Goal: Contribute content: Contribute content

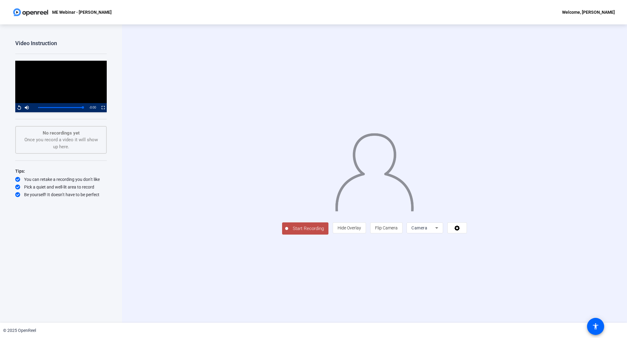
click at [440, 231] on icon at bounding box center [436, 227] width 7 height 7
click at [548, 312] on span "Screen And Camera" at bounding box center [547, 310] width 32 height 15
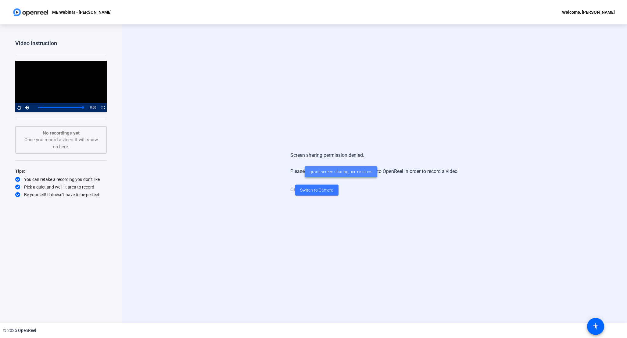
click at [348, 174] on span "grant screen sharing permissions" at bounding box center [340, 172] width 63 height 6
click at [319, 191] on span "Switch to Camera" at bounding box center [317, 190] width 34 height 6
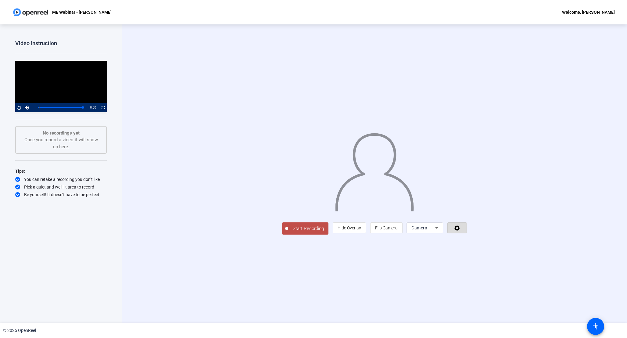
click at [461, 231] on icon at bounding box center [457, 228] width 7 height 6
click at [594, 327] on div at bounding box center [313, 169] width 627 height 338
click at [597, 327] on mat-icon "accessibility" at bounding box center [595, 326] width 7 height 7
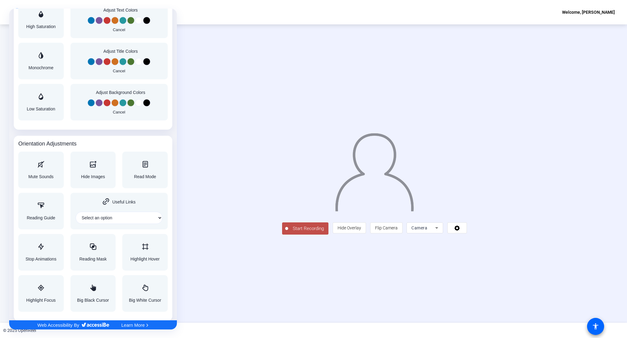
scroll to position [534, 0]
click at [88, 184] on div "Hide Images" at bounding box center [92, 170] width 45 height 37
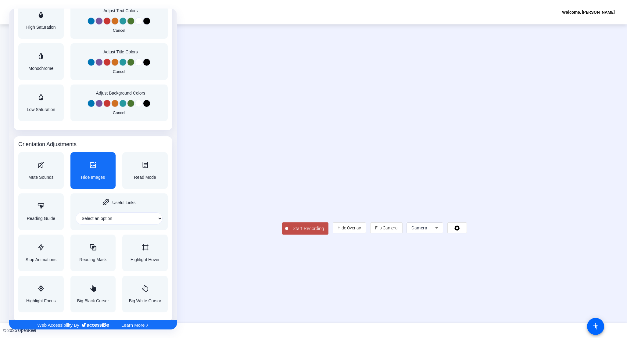
click at [95, 180] on div "Hide Images" at bounding box center [92, 170] width 45 height 37
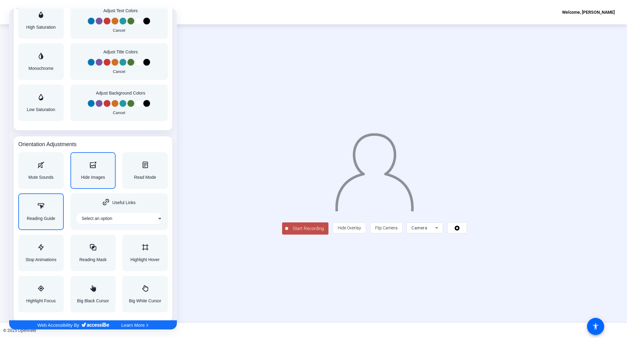
click at [53, 217] on span "Reading Guide" at bounding box center [41, 218] width 28 height 4
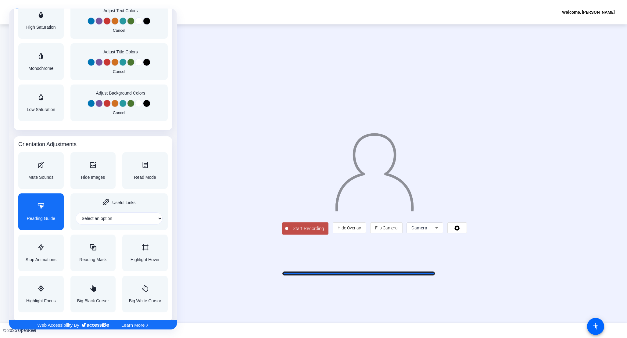
click at [359, 271] on div at bounding box center [313, 169] width 627 height 338
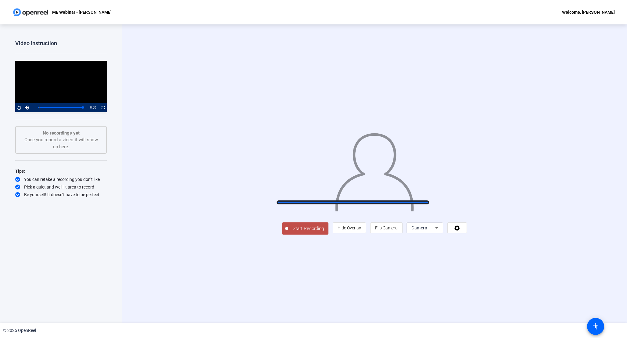
click at [353, 200] on img at bounding box center [374, 169] width 80 height 83
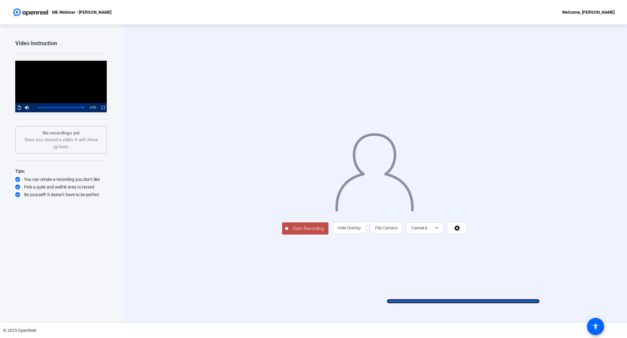
click at [463, 299] on div "Start Recording person Hide Overlay flip Flip Camera Camera" at bounding box center [374, 173] width 505 height 298
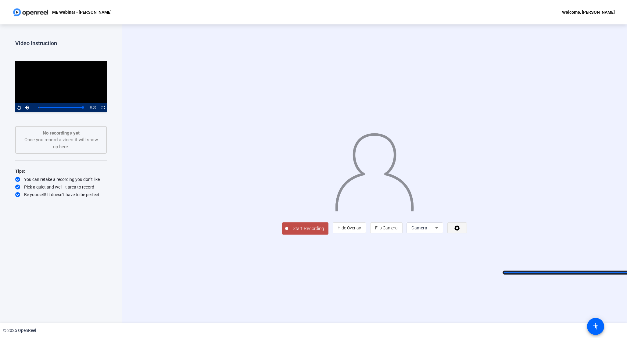
click at [461, 231] on icon at bounding box center [457, 228] width 7 height 6
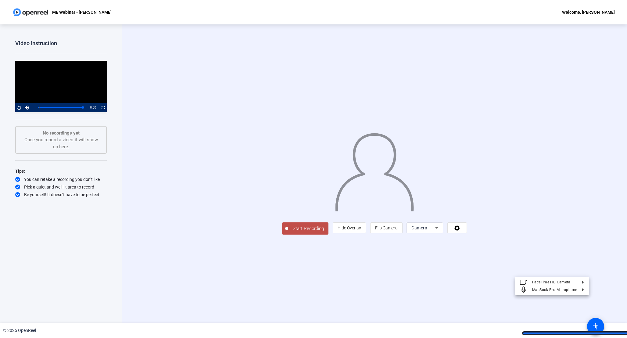
click at [599, 331] on div at bounding box center [313, 169] width 627 height 338
click at [598, 328] on mat-icon "accessibility" at bounding box center [595, 326] width 7 height 7
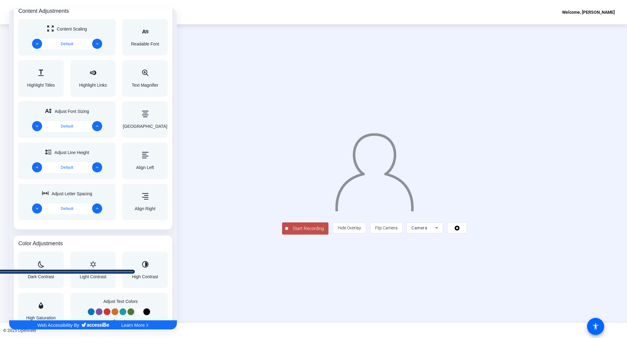
scroll to position [357, 0]
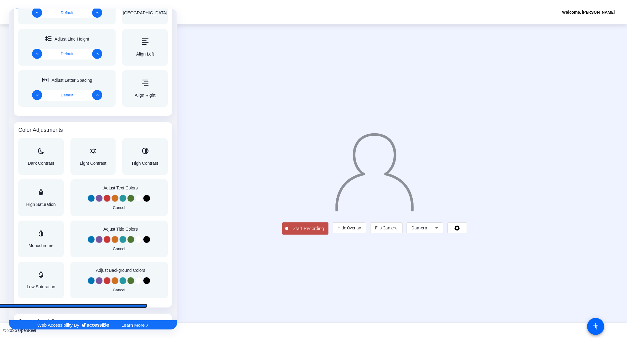
click at [71, 304] on div "Color Adjustments Dark Contrast Light Contrast High Contrast High Saturation Ad…" at bounding box center [93, 214] width 159 height 185
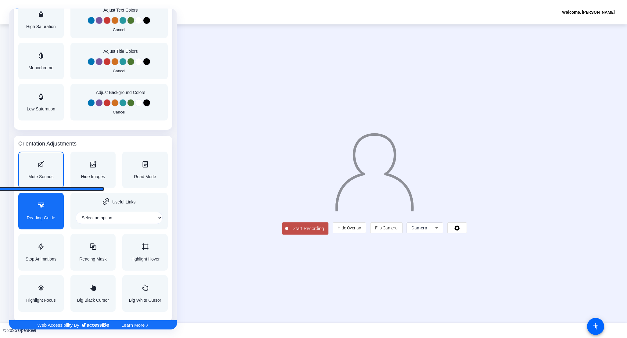
scroll to position [534, 0]
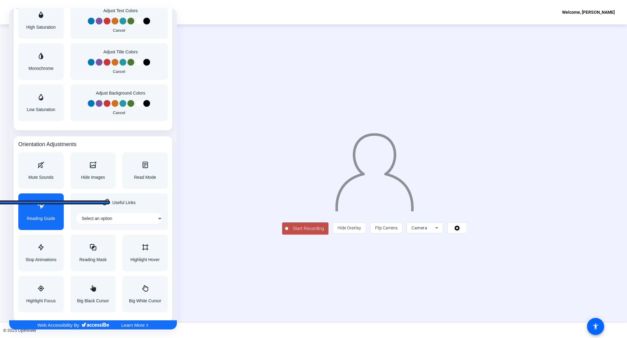
click at [34, 200] on div "Reading Guide" at bounding box center [40, 211] width 45 height 37
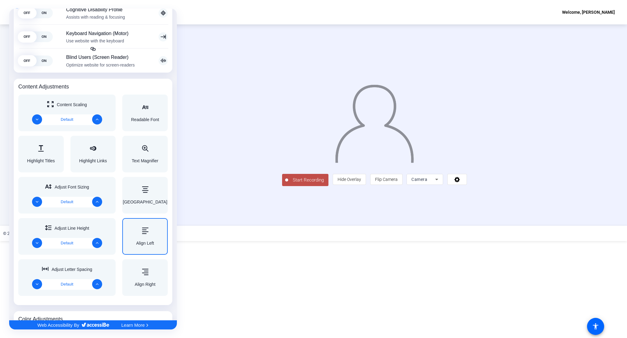
scroll to position [160, 0]
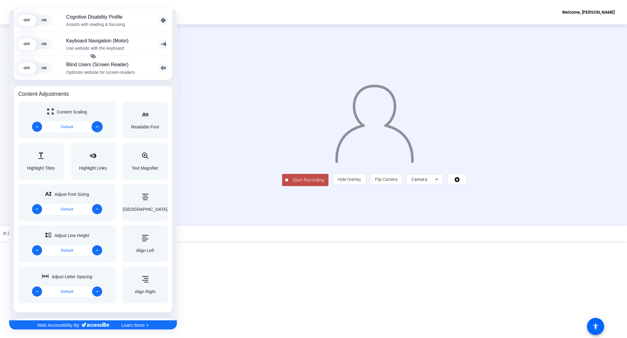
click at [100, 128] on button "Increase" at bounding box center [96, 126] width 11 height 11
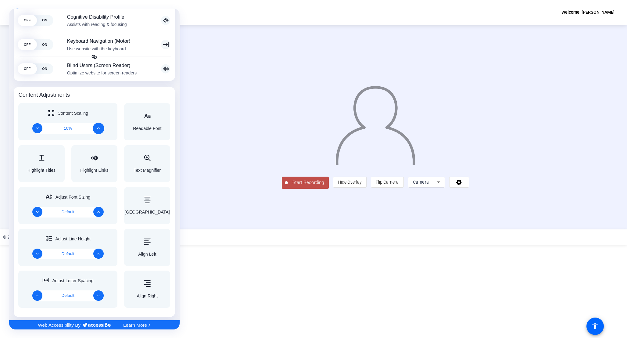
click at [100, 128] on button "Increase" at bounding box center [98, 128] width 11 height 11
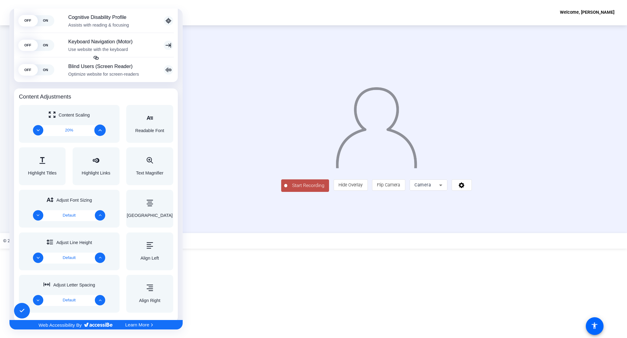
click at [100, 129] on icon "Increase" at bounding box center [99, 130] width 3 height 3
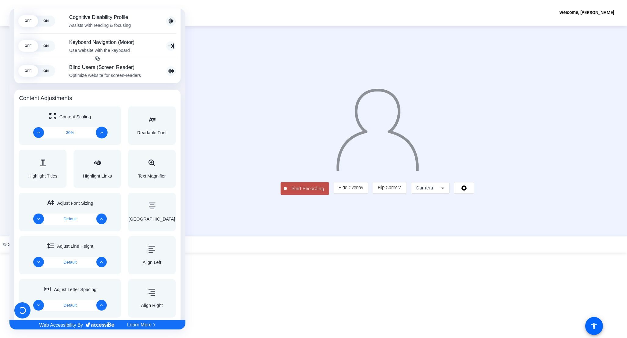
click at [100, 128] on div "English Accessibility Adjustments Reset Settings Statement Hide Interface Choos…" at bounding box center [97, 169] width 176 height 321
click at [100, 128] on button "Increase" at bounding box center [102, 133] width 12 height 12
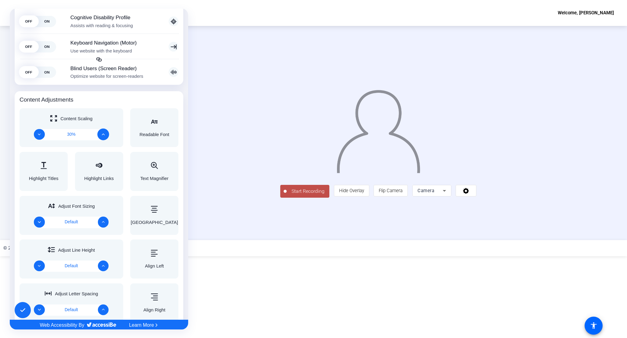
scroll to position [160, 0]
click at [44, 131] on button "Decrease" at bounding box center [40, 134] width 12 height 12
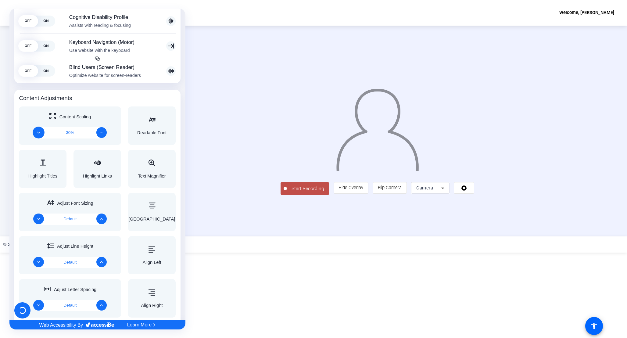
click at [44, 131] on div "English Accessibility Adjustments Reset Settings Statement Hide Interface Choos…" at bounding box center [97, 169] width 176 height 321
click at [44, 131] on button "Decrease" at bounding box center [39, 133] width 12 height 12
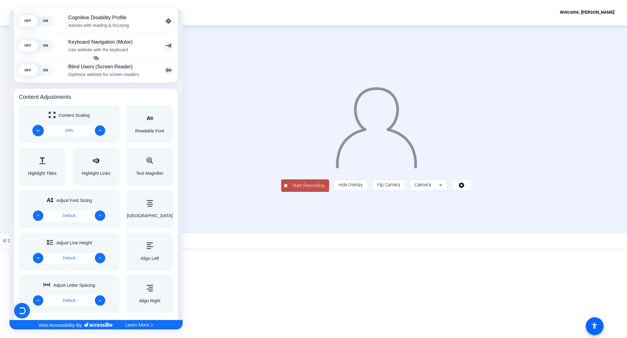
scroll to position [160, 0]
click at [44, 131] on div "English Accessibility Adjustments Reset Settings Statement Hide Interface Choos…" at bounding box center [95, 169] width 173 height 321
click at [44, 131] on div "20%" at bounding box center [69, 130] width 63 height 11
click at [40, 129] on button "Decrease" at bounding box center [37, 130] width 11 height 11
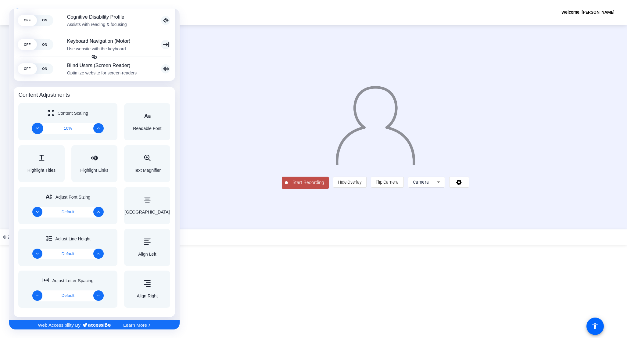
click at [40, 129] on div "English Accessibility Adjustments Reset Settings Statement Hide Interface Choos…" at bounding box center [94, 169] width 170 height 321
click at [40, 129] on button "Decrease" at bounding box center [37, 128] width 11 height 11
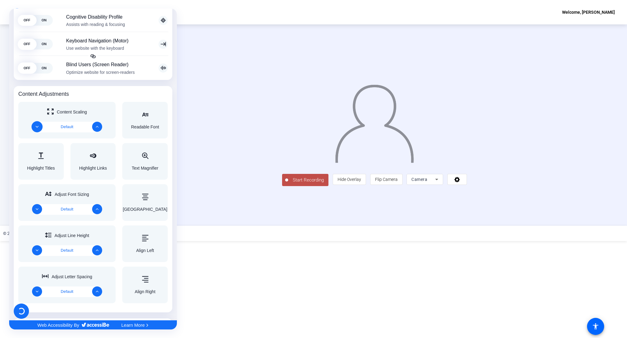
click at [40, 129] on div "English Accessibility Adjustments Reset Settings Statement Hide Interface Choos…" at bounding box center [93, 169] width 168 height 321
click at [40, 129] on button "Decrease" at bounding box center [36, 126] width 11 height 11
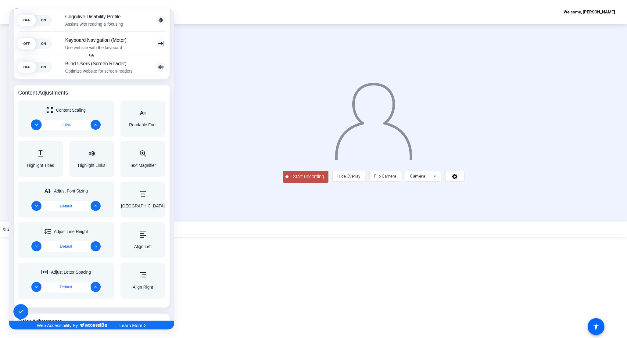
click at [40, 129] on div "English Accessibility Adjustments Reset Settings Statement Hide Interface Choos…" at bounding box center [91, 169] width 165 height 321
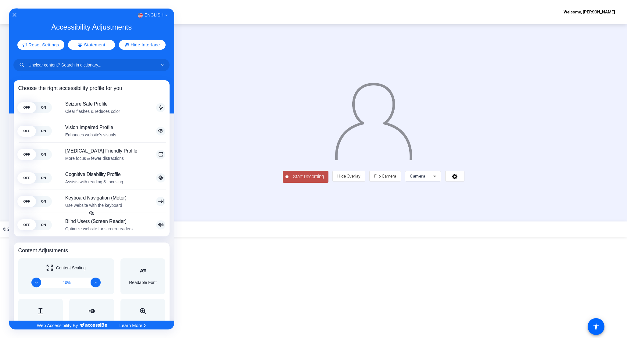
scroll to position [0, 0]
click at [57, 44] on span "Reset Settings" at bounding box center [44, 44] width 33 height 5
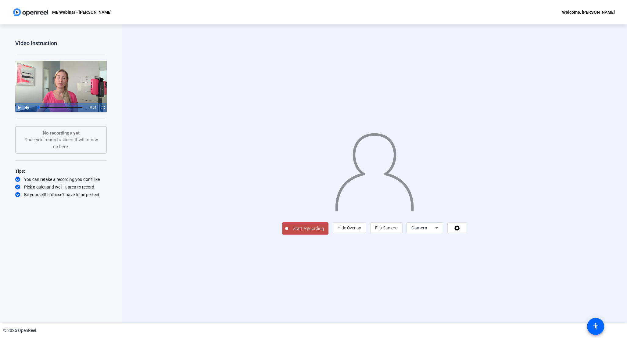
click at [70, 145] on div "No recordings yet Once you record a video it will show up here." at bounding box center [61, 140] width 78 height 21
click at [31, 9] on img at bounding box center [30, 12] width 37 height 12
click at [460, 231] on icon at bounding box center [456, 227] width 5 height 5
click at [589, 325] on div at bounding box center [313, 169] width 627 height 338
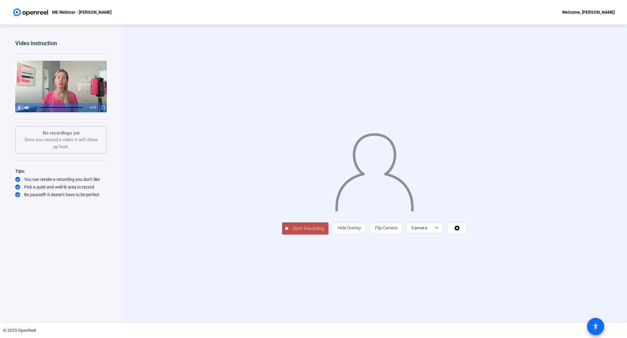
click at [595, 327] on mat-icon "accessibility" at bounding box center [595, 326] width 7 height 7
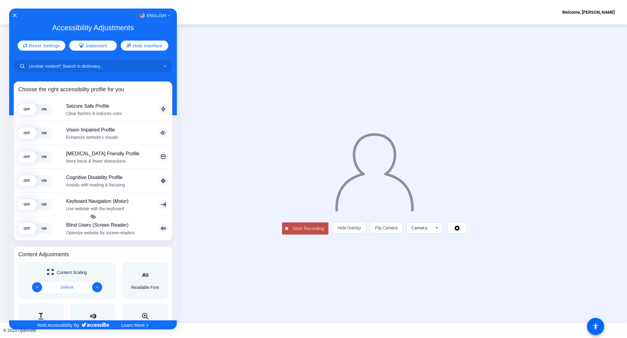
click at [602, 315] on div at bounding box center [313, 169] width 627 height 338
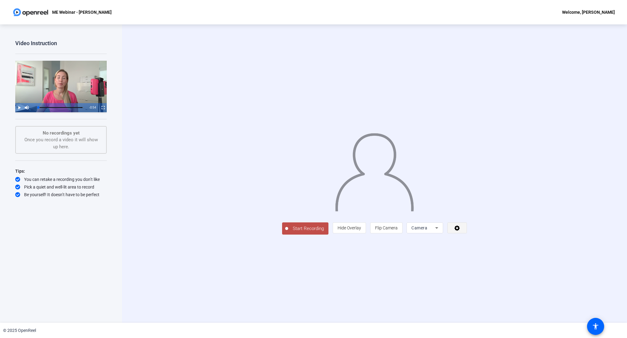
click at [466, 235] on span at bounding box center [457, 227] width 19 height 15
click at [580, 53] on div at bounding box center [313, 169] width 627 height 338
click at [585, 11] on div "Welcome, [PERSON_NAME]" at bounding box center [588, 12] width 53 height 7
click at [585, 11] on div at bounding box center [313, 169] width 627 height 338
click at [96, 12] on p "ME Webinar - [PERSON_NAME]" at bounding box center [81, 12] width 59 height 7
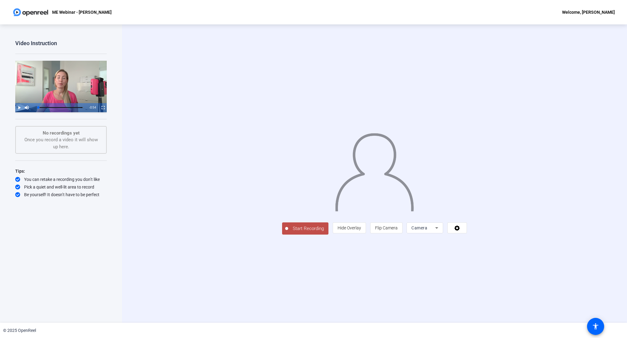
click at [96, 12] on p "ME Webinar - [PERSON_NAME]" at bounding box center [81, 12] width 59 height 7
click at [366, 235] on span at bounding box center [349, 227] width 33 height 15
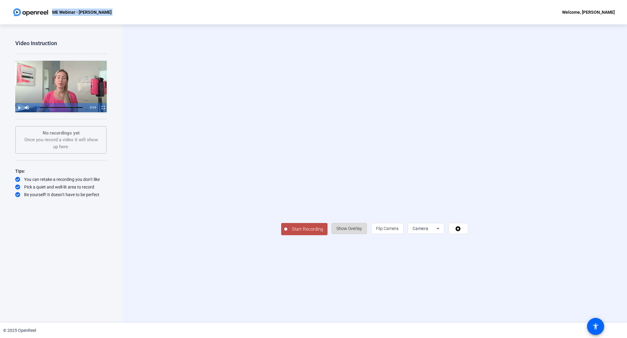
click at [366, 236] on span at bounding box center [349, 228] width 35 height 15
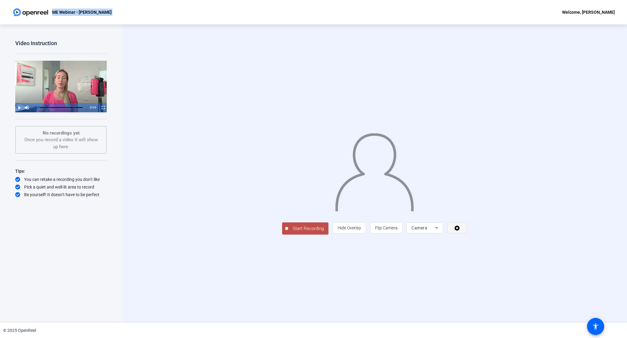
click at [466, 235] on span at bounding box center [457, 227] width 19 height 15
click at [584, 270] on div at bounding box center [313, 169] width 627 height 338
click at [440, 231] on icon at bounding box center [436, 227] width 7 height 7
click at [552, 296] on mat-option "Screen" at bounding box center [547, 295] width 37 height 12
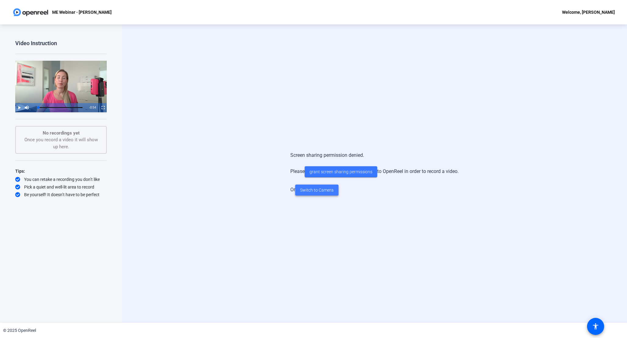
click at [318, 194] on span at bounding box center [316, 190] width 43 height 15
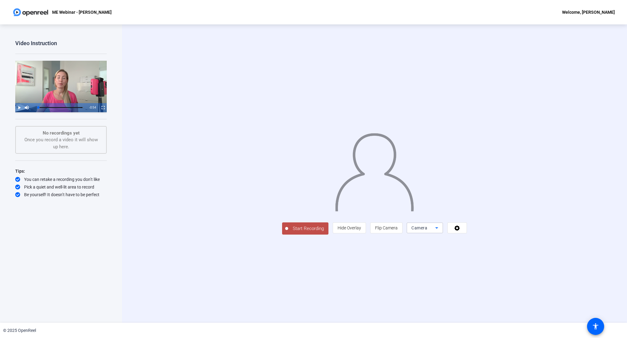
click at [427, 230] on span "Camera" at bounding box center [419, 227] width 16 height 5
click at [549, 309] on span "Screen And Camera" at bounding box center [547, 310] width 32 height 15
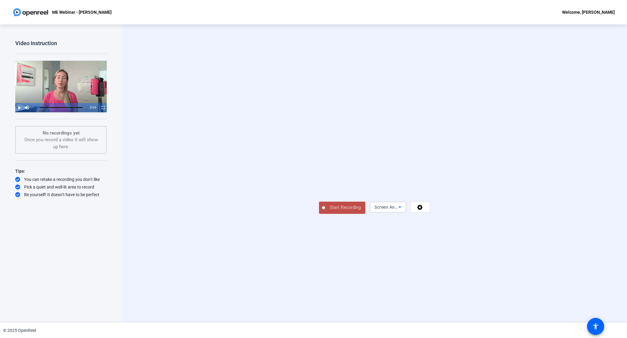
click at [398, 211] on div "Screen And Camera" at bounding box center [386, 206] width 24 height 7
click at [391, 265] on div at bounding box center [313, 169] width 627 height 338
click at [430, 214] on span at bounding box center [420, 207] width 19 height 15
click at [362, 281] on div at bounding box center [313, 169] width 627 height 338
click at [430, 195] on video at bounding box center [374, 164] width 111 height 62
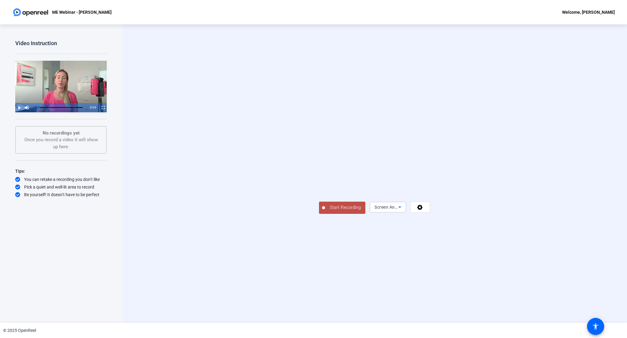
click at [414, 209] on span "Screen And Camera" at bounding box center [394, 207] width 40 height 5
click at [555, 271] on div at bounding box center [313, 169] width 627 height 338
click at [414, 209] on span "Screen And Camera" at bounding box center [394, 207] width 40 height 5
click at [548, 310] on span "Screen And Camera" at bounding box center [547, 310] width 32 height 15
click at [430, 195] on video at bounding box center [374, 164] width 111 height 62
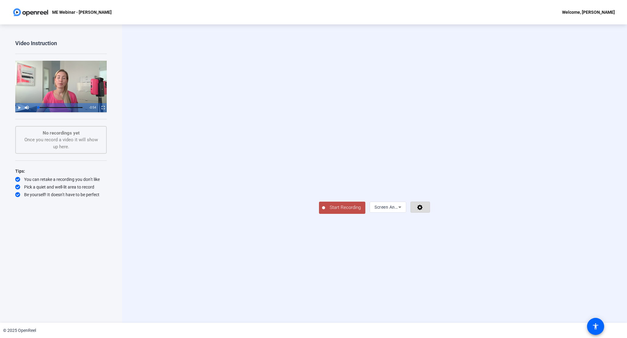
click at [423, 210] on icon at bounding box center [419, 207] width 5 height 5
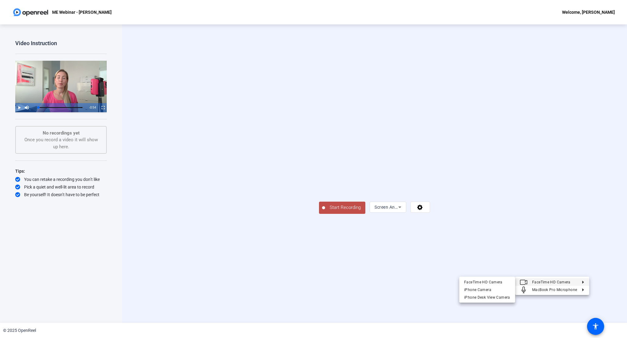
click at [607, 302] on div at bounding box center [313, 169] width 627 height 338
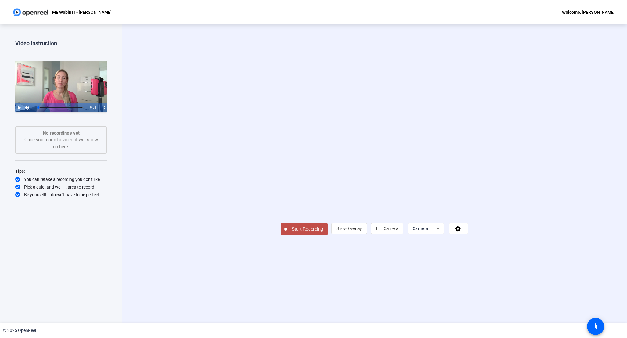
click at [435, 235] on div "Start Recording person Show Overlay flip Flip Camera Camera" at bounding box center [374, 228] width 187 height 13
click at [462, 231] on icon at bounding box center [458, 228] width 7 height 6
click at [580, 269] on div at bounding box center [313, 169] width 627 height 338
click at [441, 232] on icon at bounding box center [437, 228] width 7 height 7
click at [545, 306] on span "Screen And Camera" at bounding box center [547, 310] width 32 height 15
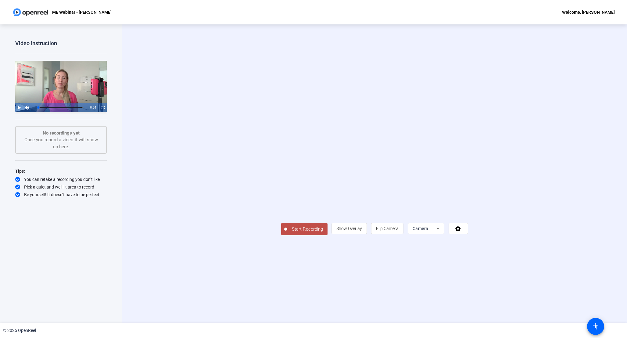
click at [428, 231] on span "Camera" at bounding box center [421, 228] width 16 height 5
click at [543, 313] on span "Screen And Camera" at bounding box center [547, 310] width 32 height 15
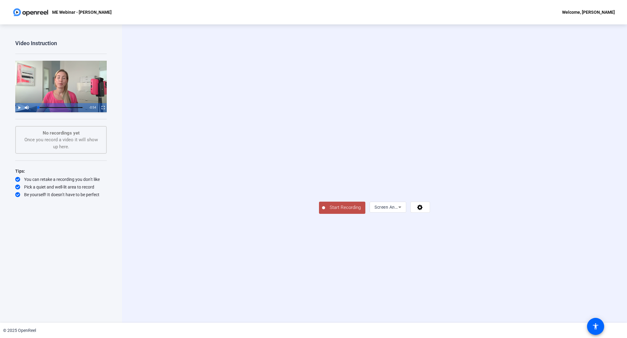
click at [319, 214] on button "Start Recording" at bounding box center [342, 208] width 46 height 12
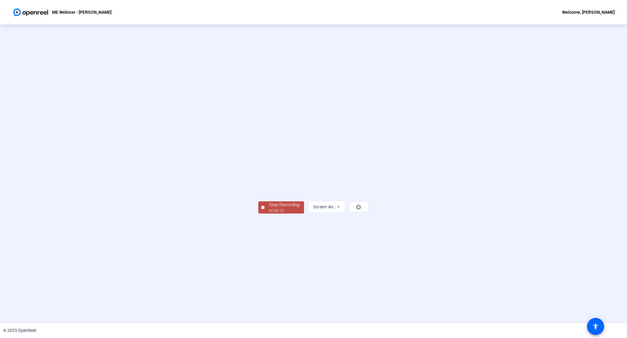
click at [269, 208] on div "Stop Recording" at bounding box center [284, 204] width 30 height 7
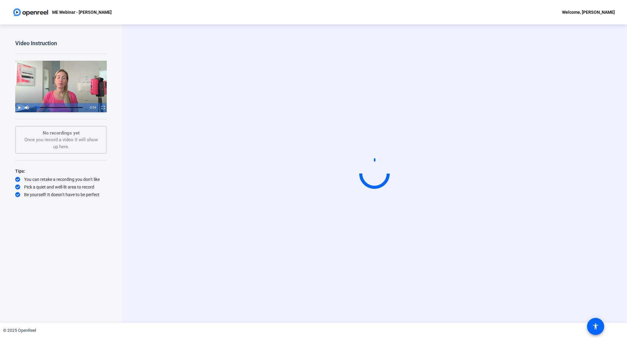
click at [347, 273] on div "Start Recording" at bounding box center [374, 173] width 505 height 298
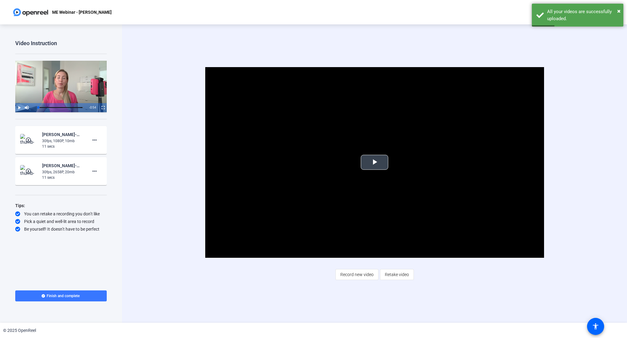
click at [374, 162] on span "Video Player" at bounding box center [374, 162] width 0 height 0
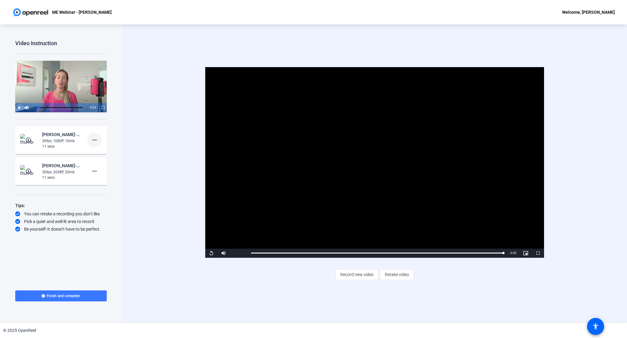
click at [94, 138] on mat-icon "more_horiz" at bounding box center [94, 139] width 7 height 7
click at [68, 173] on div at bounding box center [313, 169] width 627 height 338
click at [49, 168] on div "James Griffiths-ME Webinar - James Griffiths-ME Webinar - James Griffiths-17590…" at bounding box center [62, 165] width 41 height 7
click at [27, 170] on mat-icon "play_circle_outline" at bounding box center [28, 171] width 7 height 6
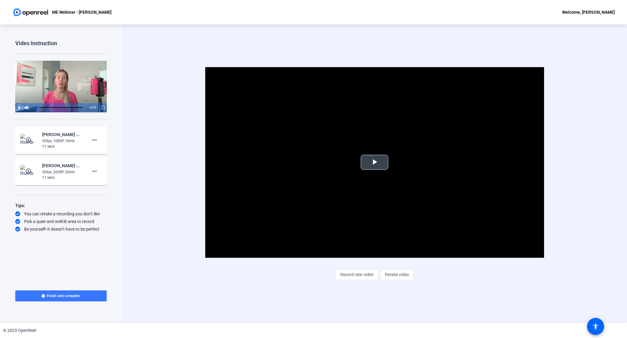
click at [374, 162] on span "Video Player" at bounding box center [374, 162] width 0 height 0
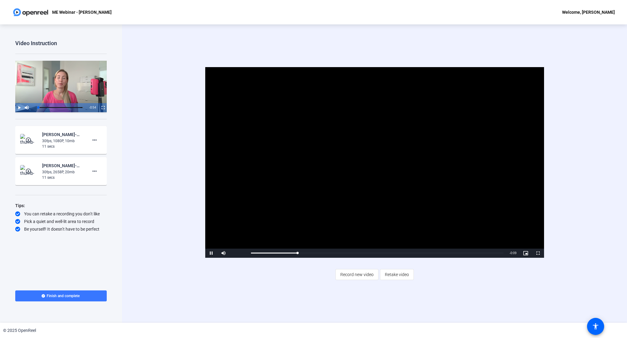
click at [32, 142] on mat-icon "play_circle_outline" at bounding box center [28, 140] width 7 height 6
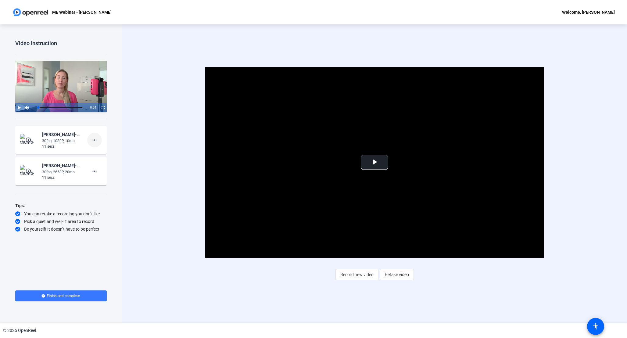
click at [97, 141] on mat-icon "more_horiz" at bounding box center [94, 139] width 7 height 7
click at [107, 156] on span "Delete clip" at bounding box center [104, 152] width 24 height 7
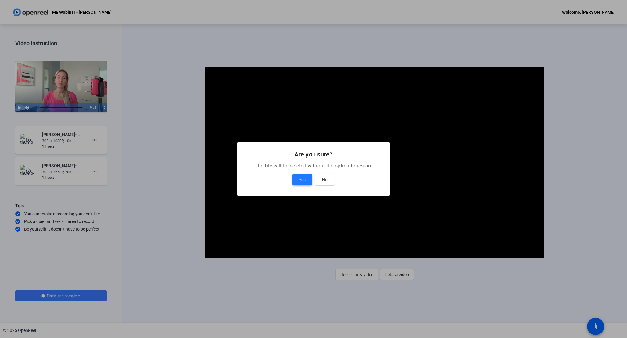
click at [302, 180] on span "Yes" at bounding box center [302, 179] width 7 height 7
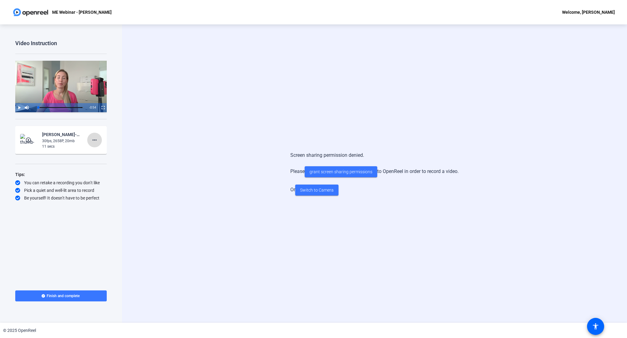
click at [95, 141] on mat-icon "more_horiz" at bounding box center [94, 139] width 7 height 7
click at [104, 153] on span "Delete clip" at bounding box center [104, 152] width 24 height 7
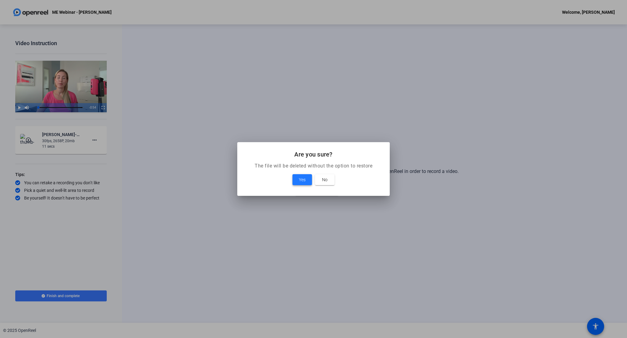
click at [302, 178] on span "Yes" at bounding box center [302, 179] width 7 height 7
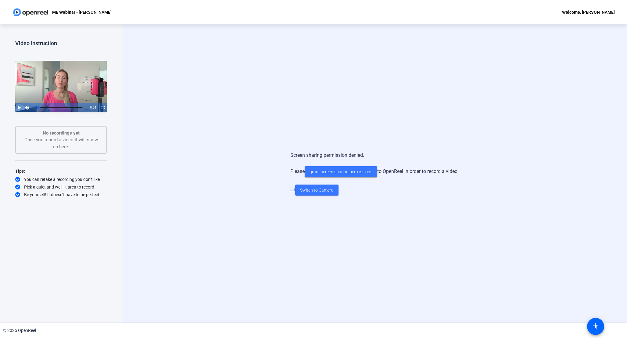
click at [479, 132] on div "Screen sharing permission denied. Please grant screen sharing permissions to Op…" at bounding box center [374, 173] width 505 height 298
click at [335, 175] on span at bounding box center [341, 171] width 73 height 15
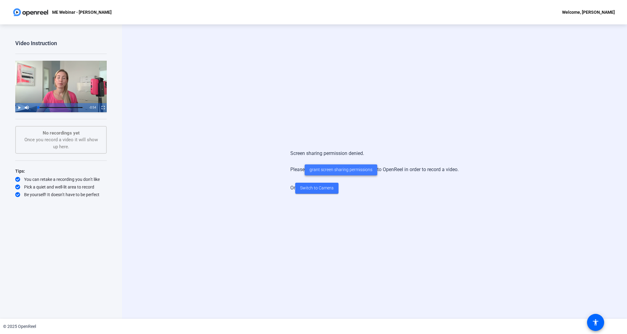
click at [346, 169] on span "grant screen sharing permissions" at bounding box center [340, 169] width 63 height 6
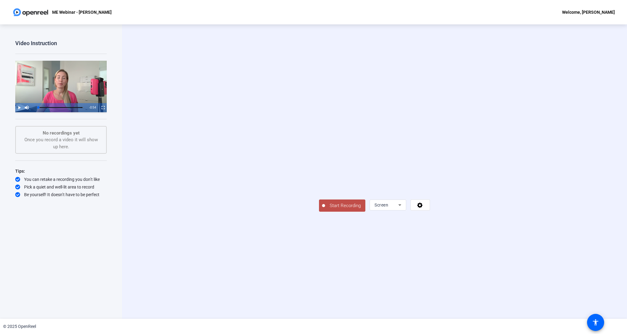
click at [406, 210] on div "Screen" at bounding box center [388, 204] width 37 height 11
click at [552, 304] on span "Screen And Camera" at bounding box center [547, 309] width 32 height 15
